Goal: Book appointment/travel/reservation

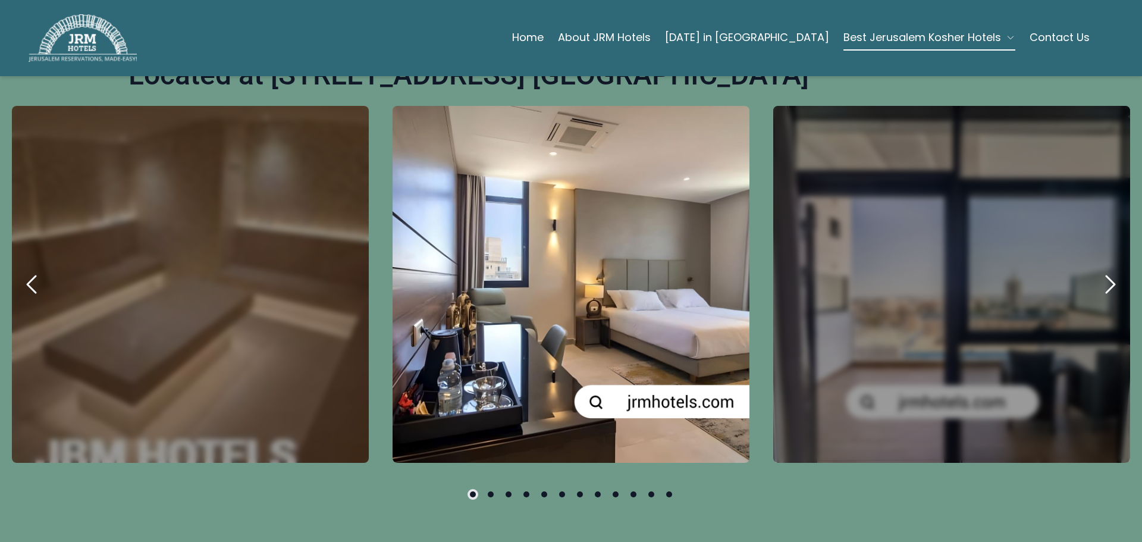
scroll to position [357, 0]
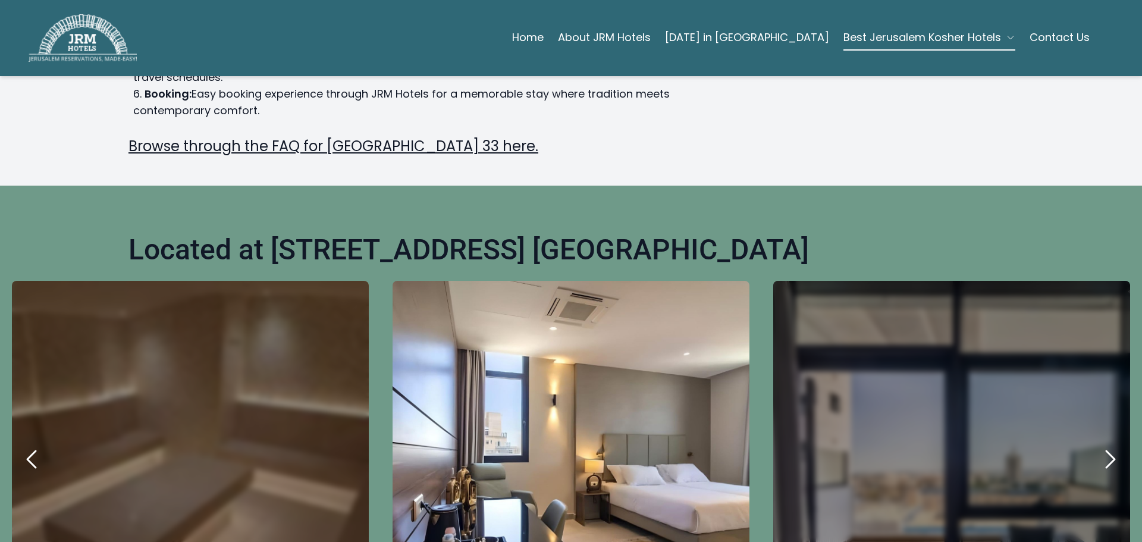
click at [1104, 445] on icon "next" at bounding box center [1109, 459] width 29 height 29
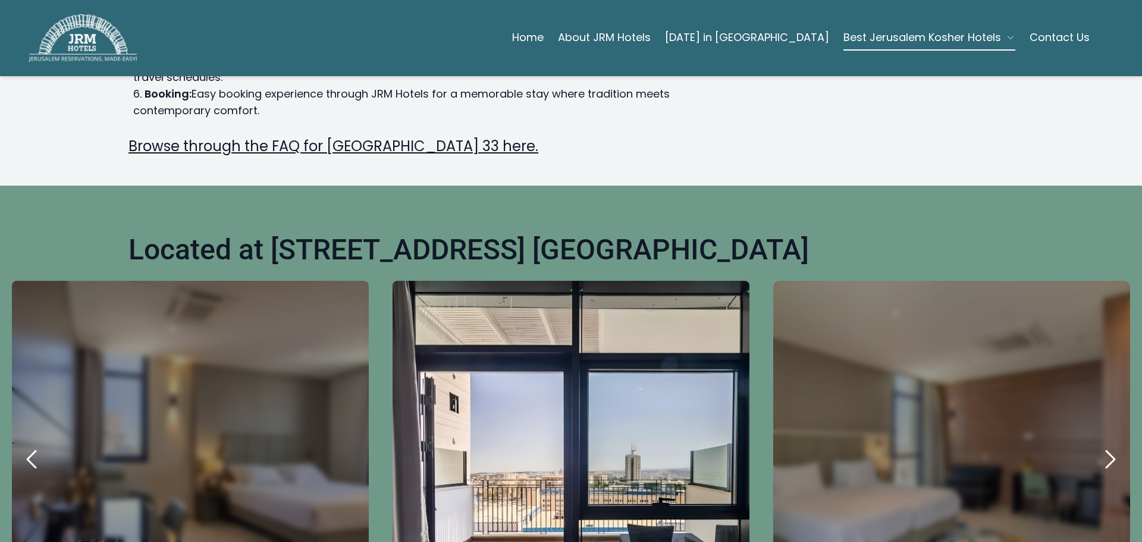
click at [1104, 445] on icon "next" at bounding box center [1109, 459] width 29 height 29
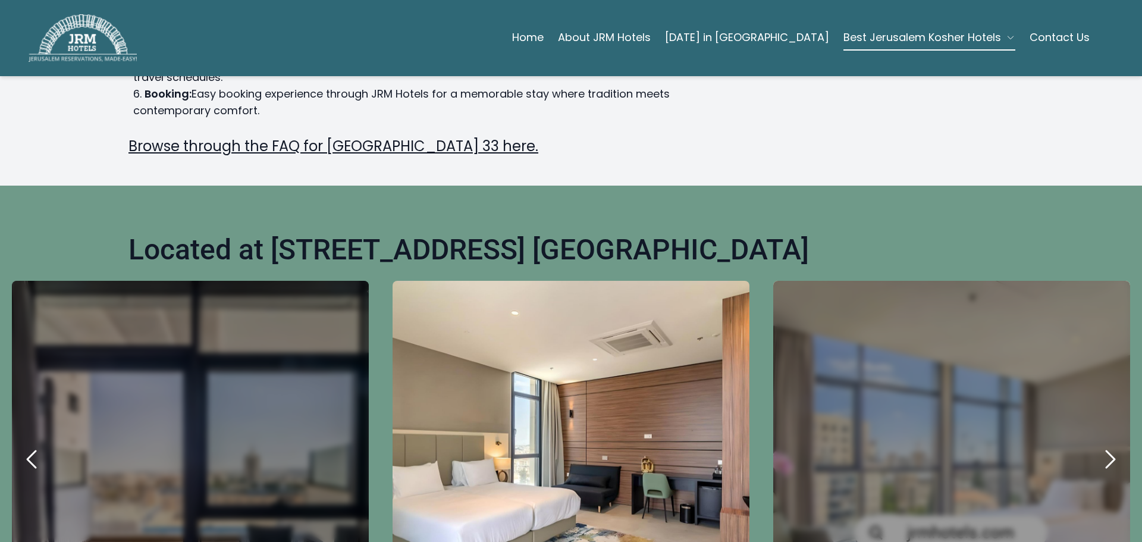
click at [1104, 445] on icon "next" at bounding box center [1109, 459] width 29 height 29
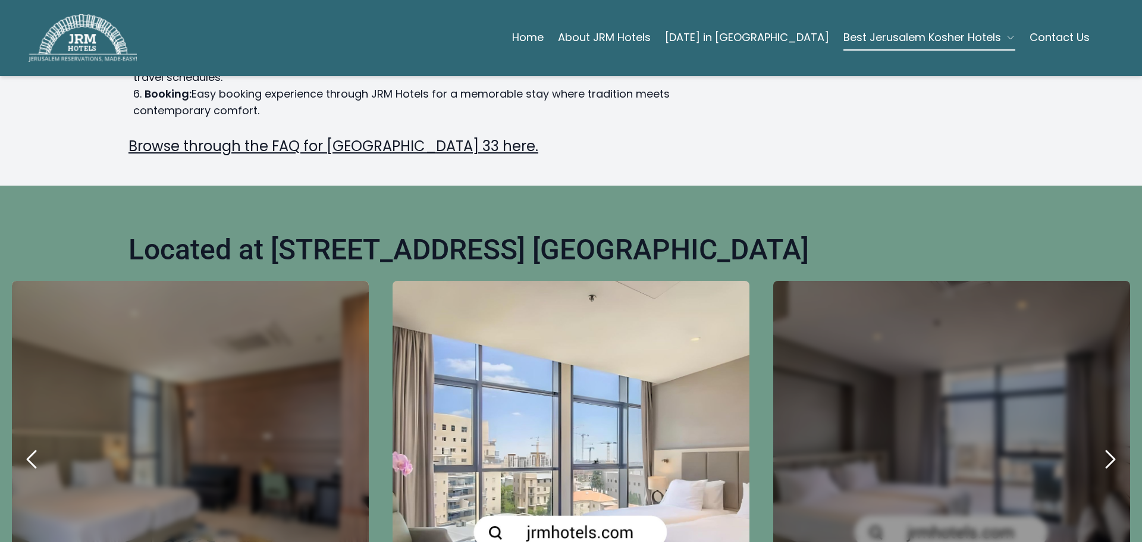
click at [1104, 445] on icon "next" at bounding box center [1109, 459] width 29 height 29
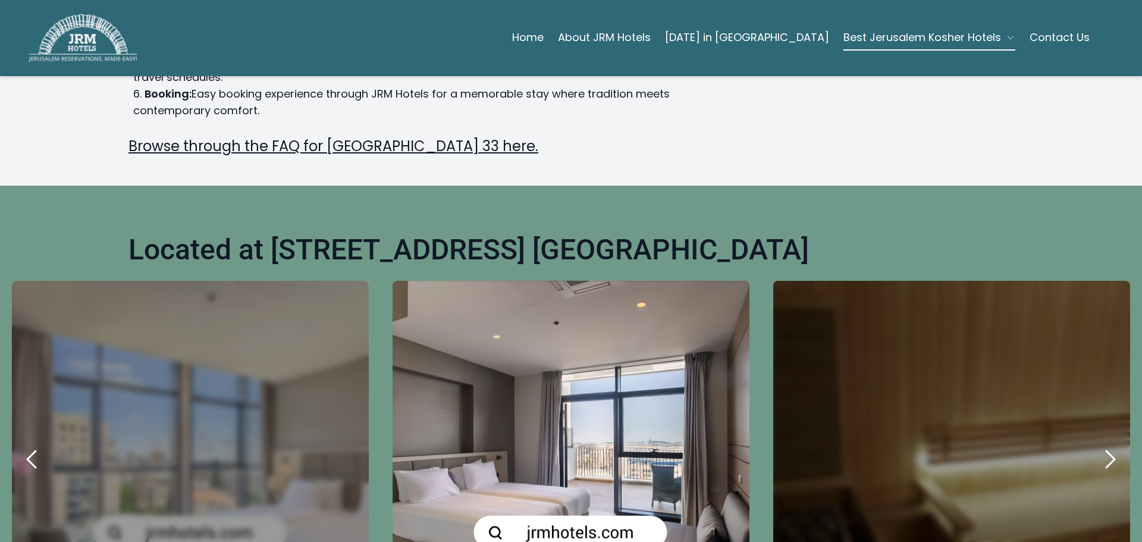
click at [1104, 445] on icon "next" at bounding box center [1109, 459] width 29 height 29
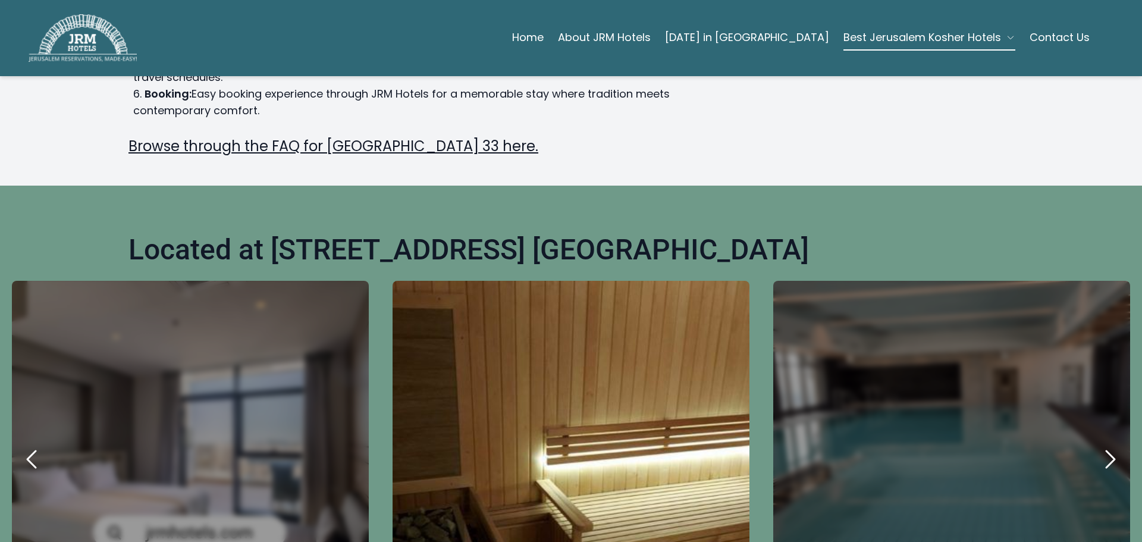
click at [1104, 445] on icon "next" at bounding box center [1109, 459] width 29 height 29
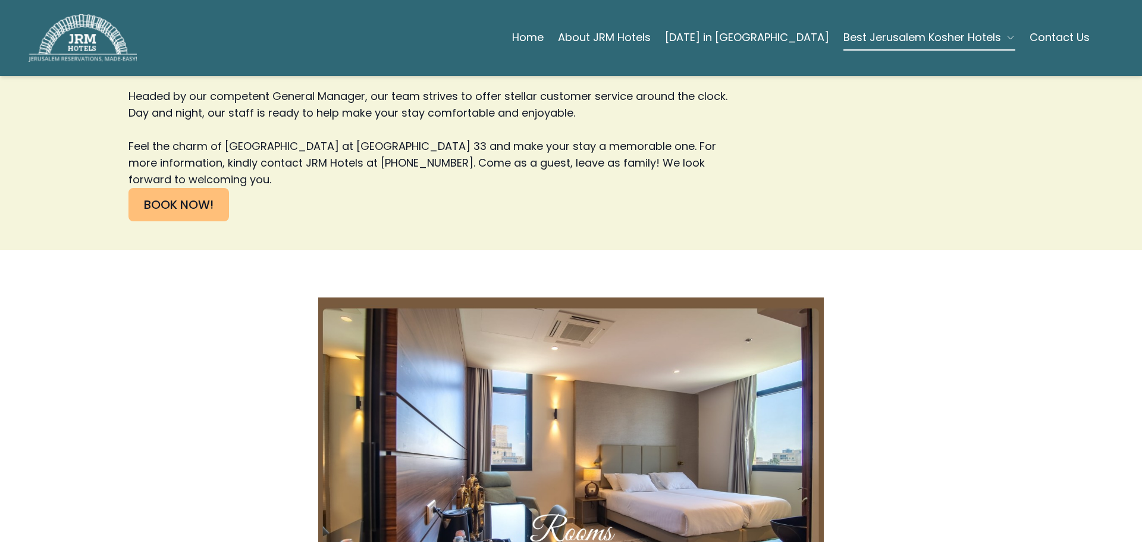
scroll to position [2736, 0]
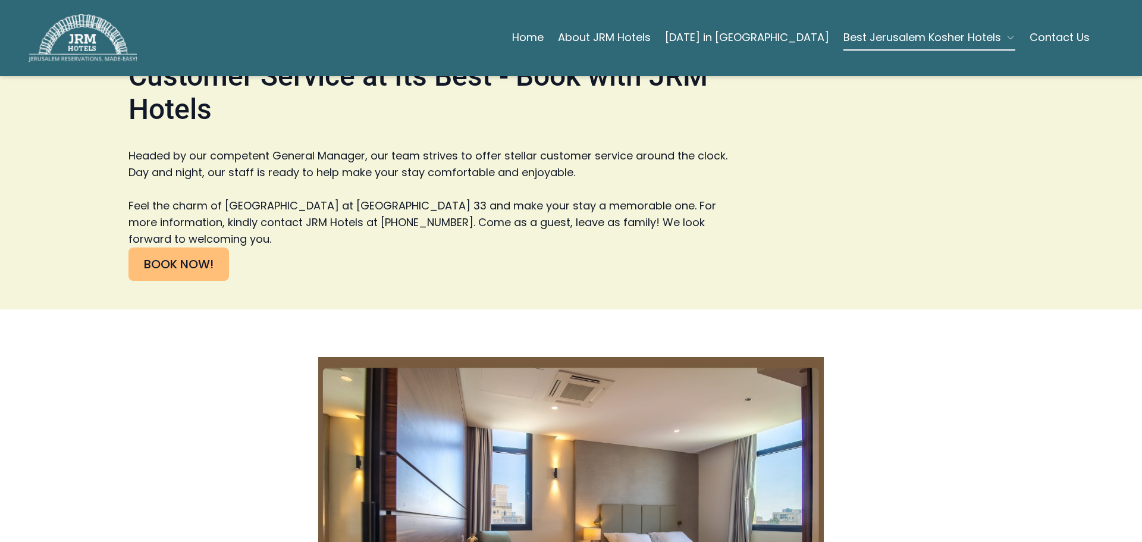
click at [607, 357] on img at bounding box center [571, 525] width 506 height 337
click at [180, 247] on link "BOOK NOW!" at bounding box center [178, 263] width 101 height 33
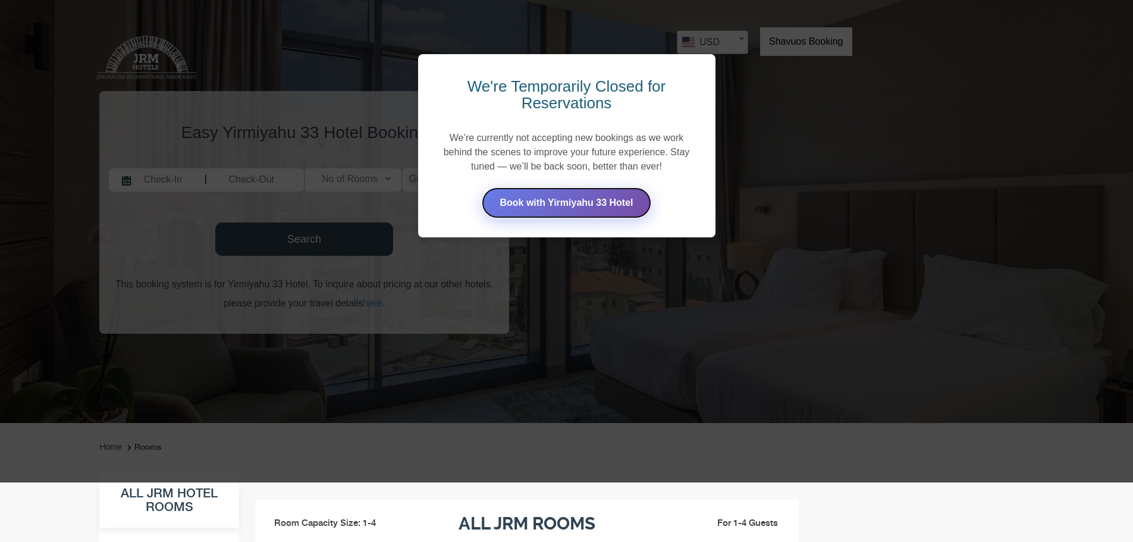
click at [551, 199] on link "Book with Yirmiyahu 33 Hotel" at bounding box center [566, 202] width 169 height 31
